Goal: Task Accomplishment & Management: Manage account settings

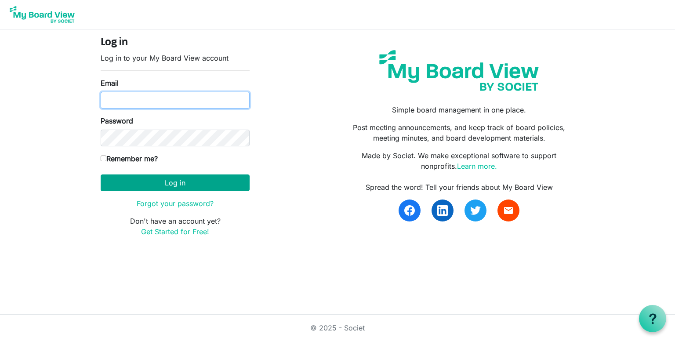
type input "[PERSON_NAME][EMAIL_ADDRESS][DOMAIN_NAME]"
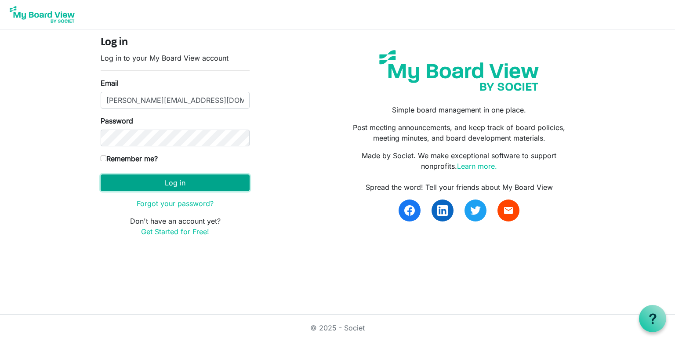
click at [183, 182] on button "Log in" at bounding box center [175, 182] width 149 height 17
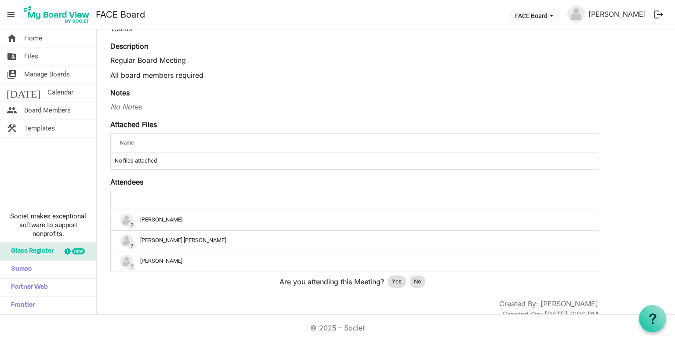
scroll to position [102, 0]
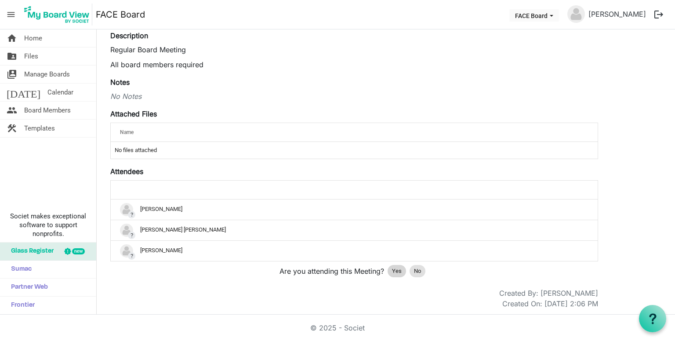
click at [395, 273] on span "Yes" at bounding box center [397, 271] width 10 height 9
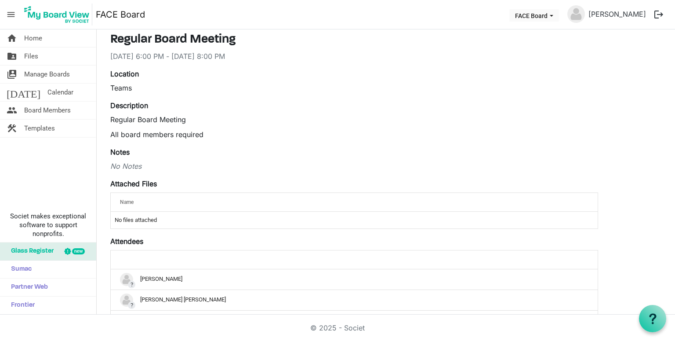
scroll to position [0, 0]
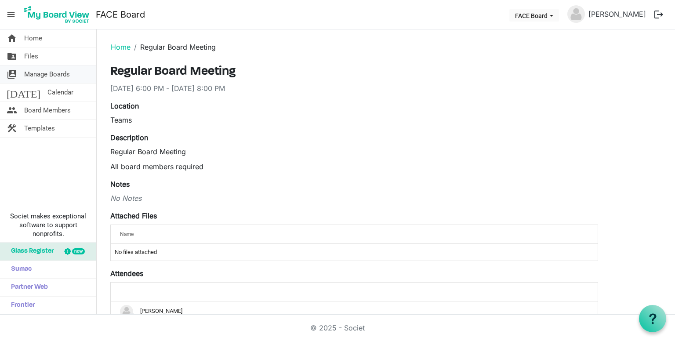
drag, startPoint x: 44, startPoint y: 73, endPoint x: 50, endPoint y: 74, distance: 5.9
click at [45, 73] on span "Manage Boards" at bounding box center [47, 74] width 46 height 18
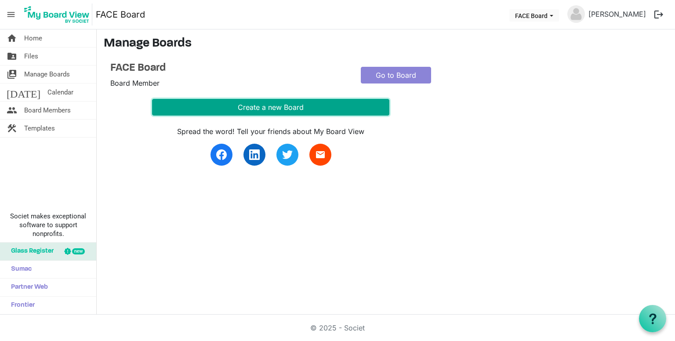
click at [284, 104] on button "Create a new Board" at bounding box center [270, 107] width 237 height 17
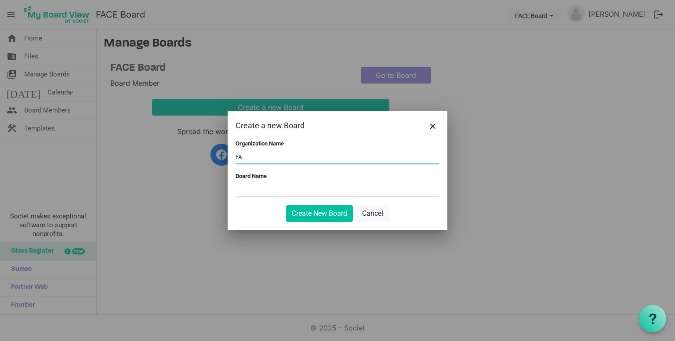
type input "F"
type input "a"
type input "Family Plus/Life Solutions, Inc."
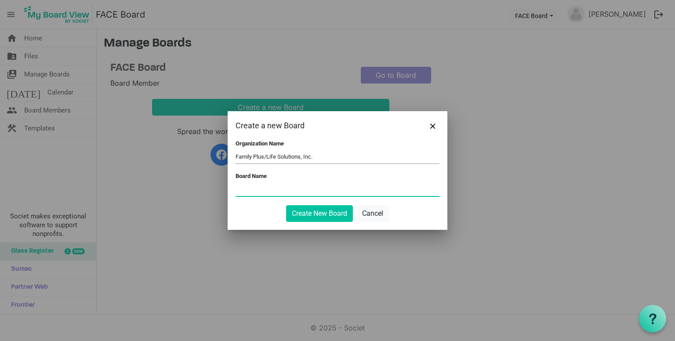
click at [281, 186] on input "Board Name" at bounding box center [337, 189] width 204 height 13
type input "b"
type input "Board of Directors"
click at [322, 218] on button "Create New Board" at bounding box center [319, 213] width 67 height 17
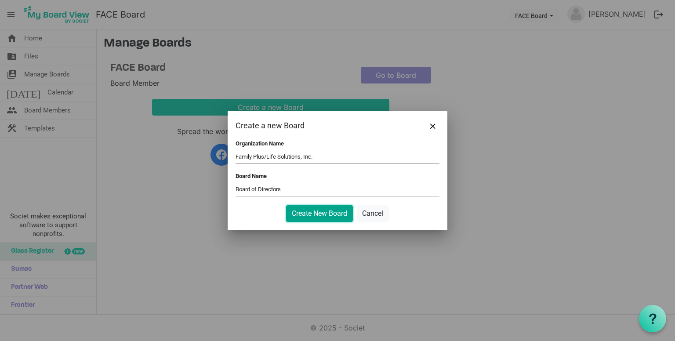
click at [312, 216] on button "Create New Board" at bounding box center [319, 213] width 67 height 17
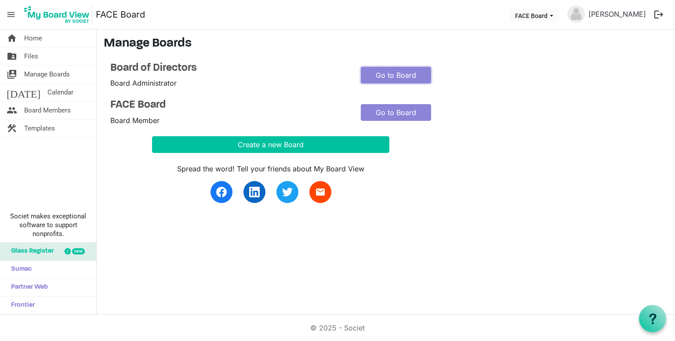
drag, startPoint x: 410, startPoint y: 75, endPoint x: 418, endPoint y: 84, distance: 11.8
click at [410, 75] on link "Go to Board" at bounding box center [396, 75] width 70 height 17
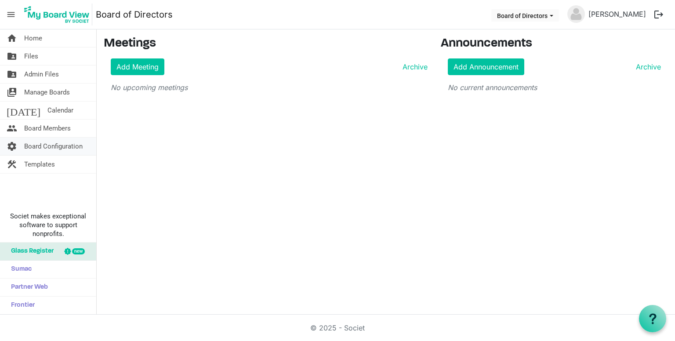
click at [60, 150] on span "Board Configuration" at bounding box center [53, 147] width 58 height 18
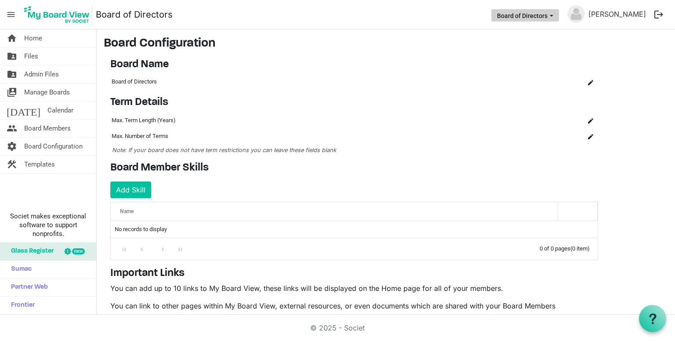
click at [555, 14] on span "Board of Directors dropdownbutton" at bounding box center [551, 16] width 8 height 4
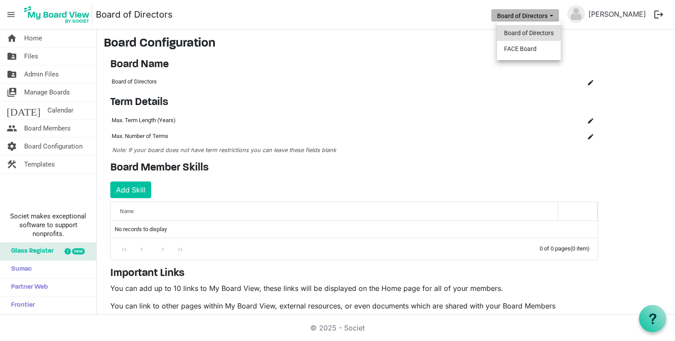
click at [543, 29] on li "Board of Directors" at bounding box center [529, 33] width 64 height 16
